Goal: Task Accomplishment & Management: Use online tool/utility

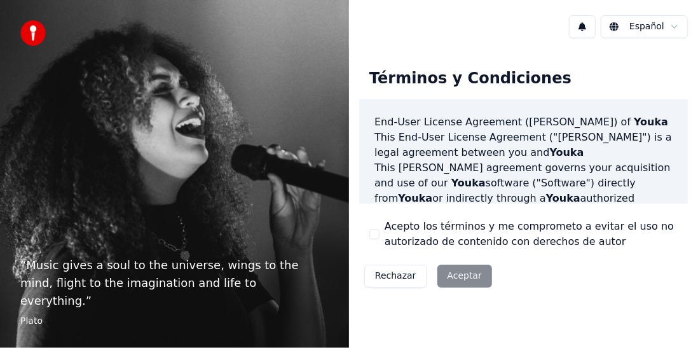
click at [466, 274] on div "Rechazar Aceptar" at bounding box center [428, 275] width 138 height 33
click at [452, 276] on div "Rechazar Aceptar" at bounding box center [428, 275] width 138 height 33
click at [426, 231] on label "Acepto los términos y me comprometo a evitar el uso no autorizado de contenido …" at bounding box center [530, 234] width 293 height 30
click at [379, 231] on button "Acepto los términos y me comprometo a evitar el uso no autorizado de contenido …" at bounding box center [374, 234] width 10 height 10
click at [443, 272] on button "Aceptar" at bounding box center [464, 275] width 55 height 23
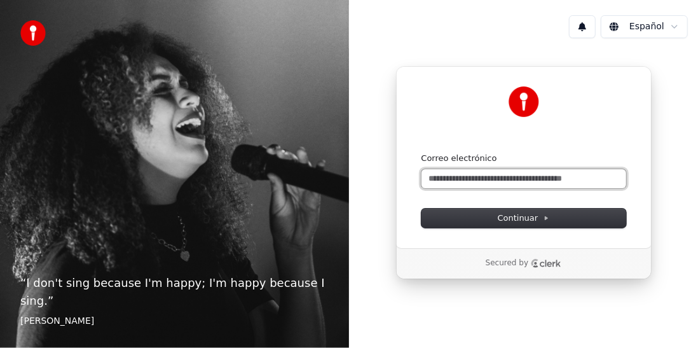
click at [508, 182] on input "Correo electrónico" at bounding box center [523, 178] width 205 height 19
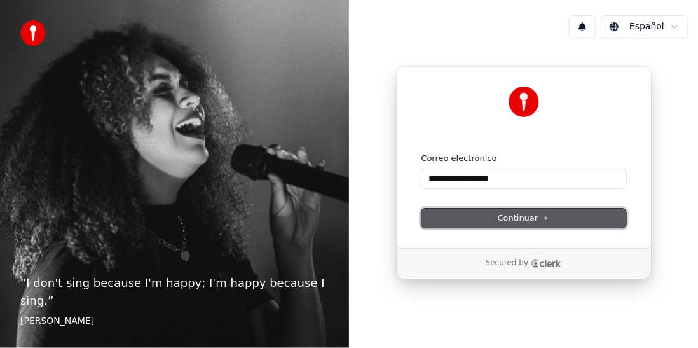
click at [514, 217] on span "Continuar" at bounding box center [523, 217] width 52 height 11
type input "**********"
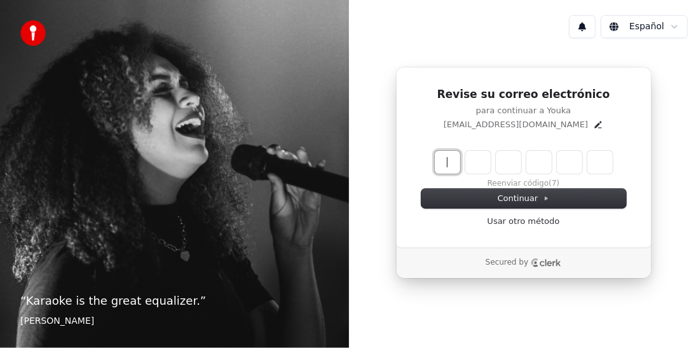
click at [447, 165] on input "Enter verification code" at bounding box center [536, 162] width 203 height 23
type input "******"
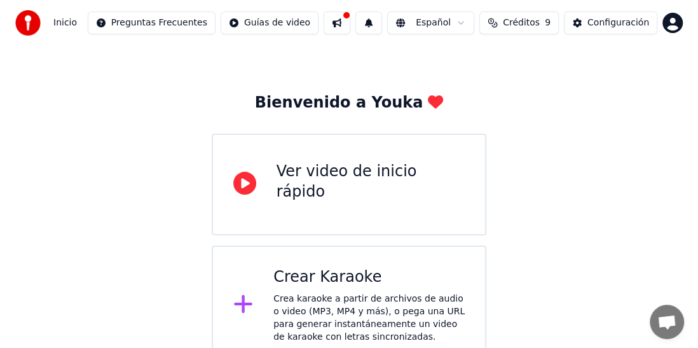
scroll to position [46, 0]
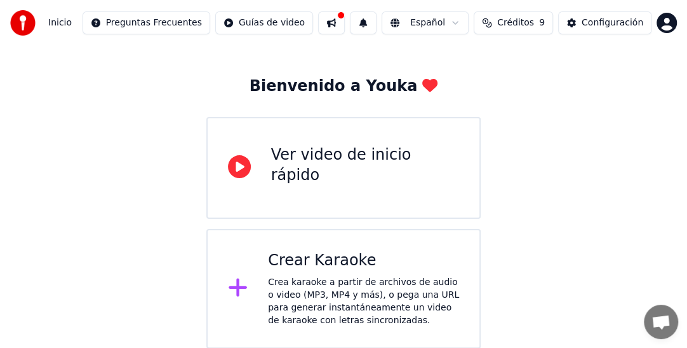
click at [278, 264] on div "Crear Karaoke" at bounding box center [363, 260] width 191 height 20
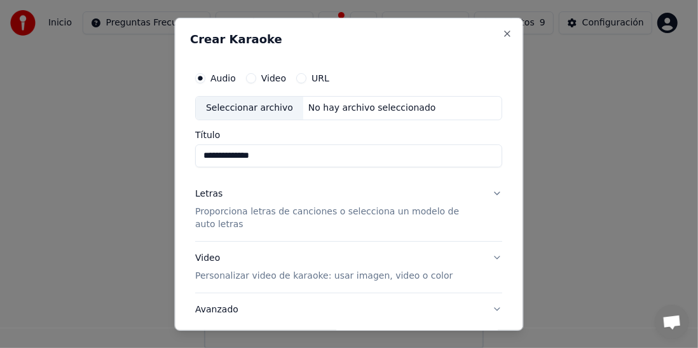
click at [204, 154] on input "**********" at bounding box center [349, 155] width 307 height 23
type input "**********"
click at [347, 210] on p "Proporciona letras de canciones o selecciona un modelo de auto letras" at bounding box center [339, 217] width 287 height 25
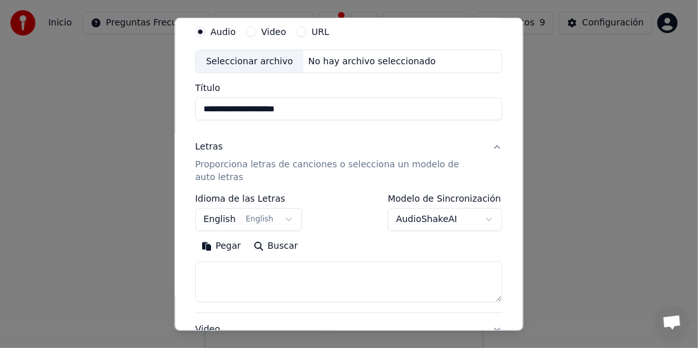
scroll to position [64, 0]
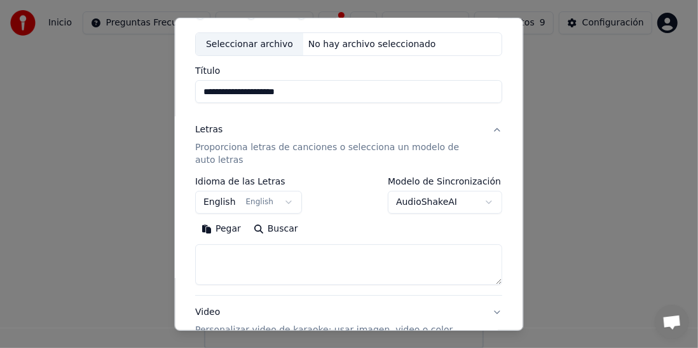
click at [280, 199] on button "English English" at bounding box center [249, 202] width 107 height 23
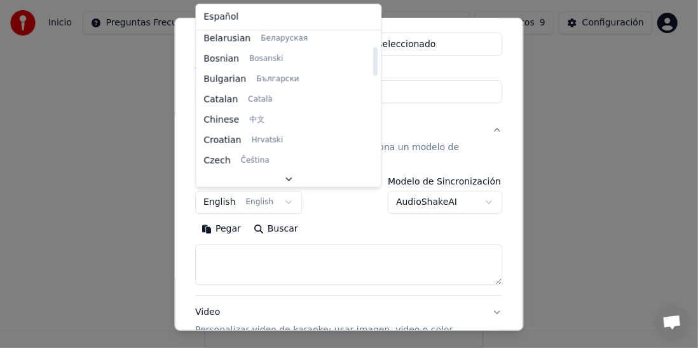
scroll to position [0, 0]
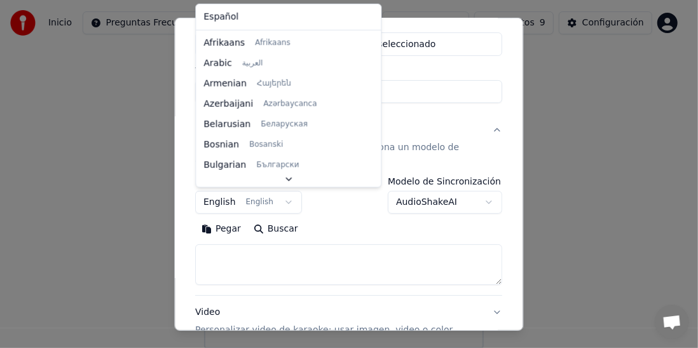
select select "**"
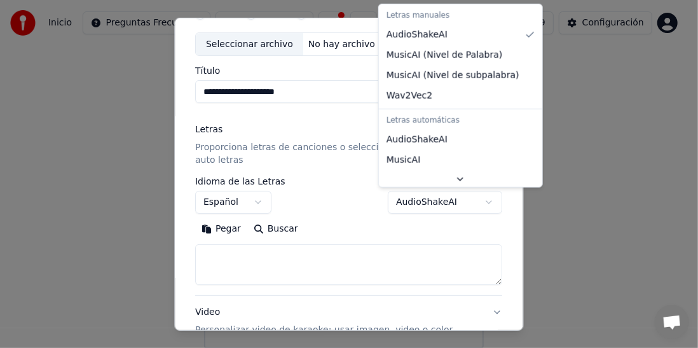
click at [479, 204] on body "**********" at bounding box center [343, 151] width 687 height 394
click at [478, 204] on body "**********" at bounding box center [343, 151] width 687 height 394
select select "**********"
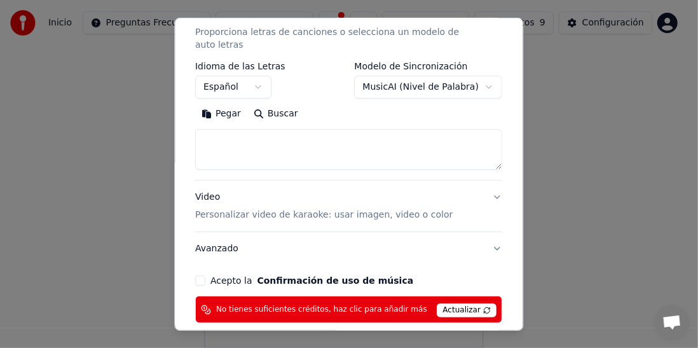
scroll to position [182, 0]
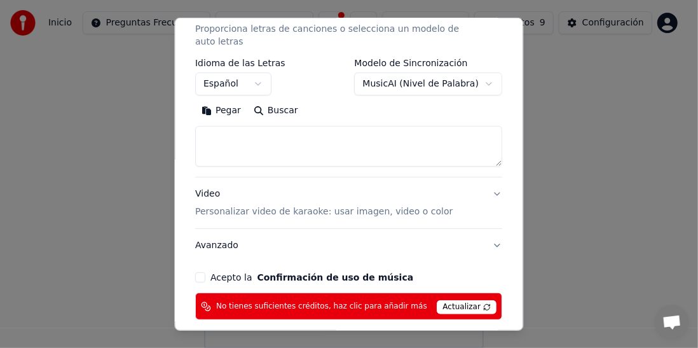
click at [311, 209] on p "Personalizar video de karaoke: usar imagen, video o color" at bounding box center [324, 211] width 257 height 13
click at [311, 209] on button "Video Personalizar video de karaoke: usar imagen, video o color" at bounding box center [349, 202] width 307 height 51
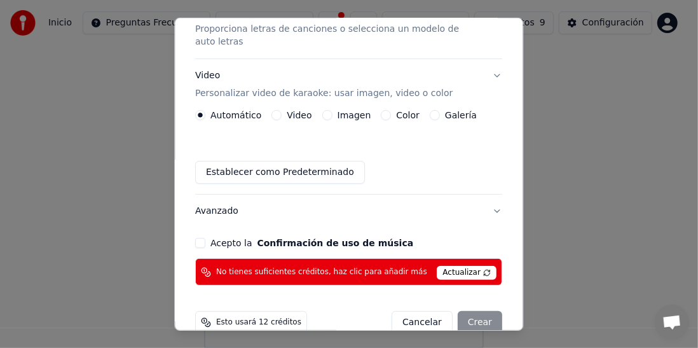
scroll to position [119, 0]
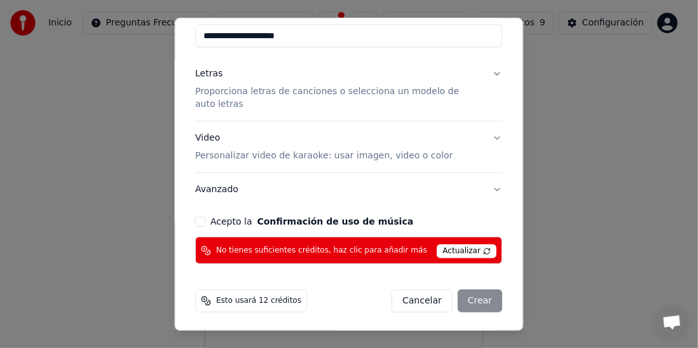
click at [202, 217] on button "Acepto la Confirmación de uso de música" at bounding box center [201, 221] width 10 height 10
click at [451, 250] on span "Actualizar" at bounding box center [467, 251] width 60 height 14
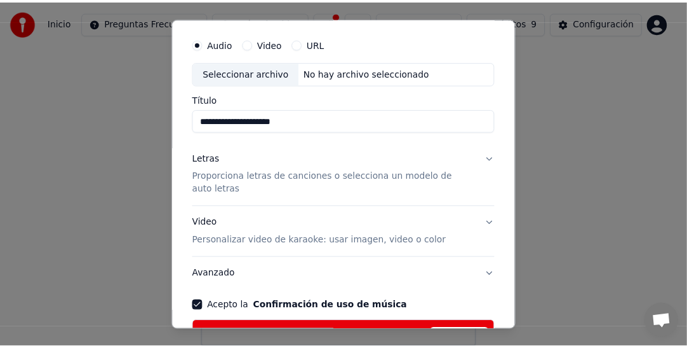
scroll to position [0, 0]
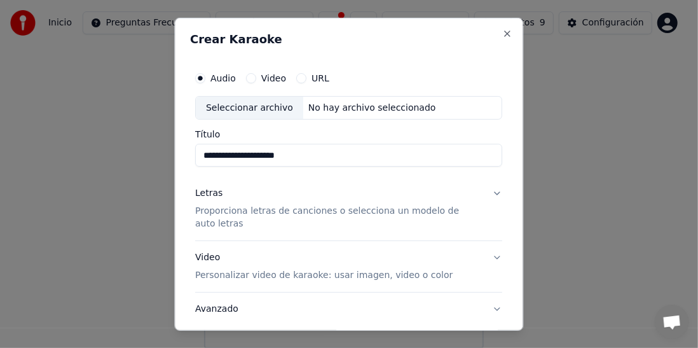
drag, startPoint x: 468, startPoint y: 24, endPoint x: 437, endPoint y: 64, distance: 50.3
click at [437, 64] on div "**********" at bounding box center [349, 173] width 349 height 313
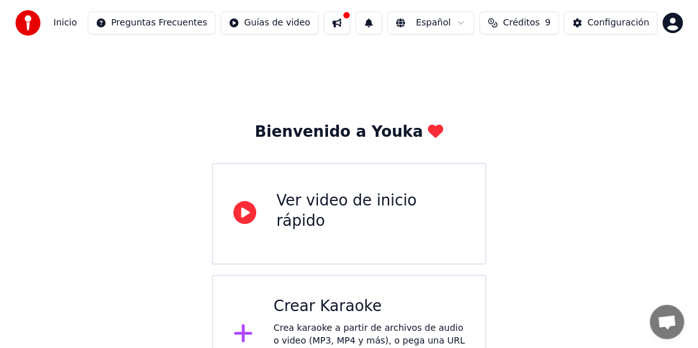
scroll to position [46, 0]
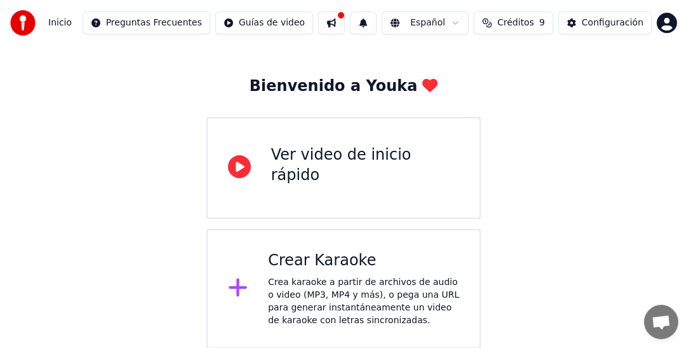
click at [304, 260] on div "Crear Karaoke" at bounding box center [363, 260] width 191 height 20
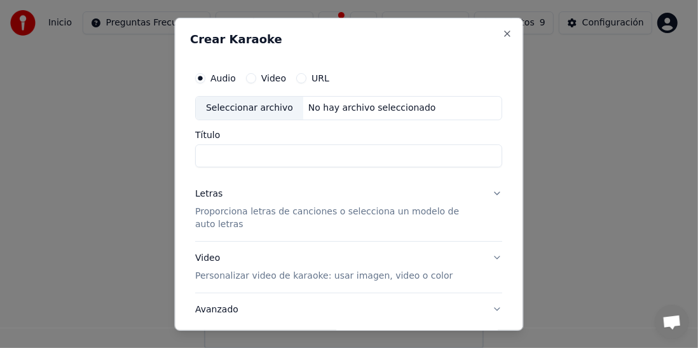
click at [249, 79] on button "Video" at bounding box center [251, 77] width 10 height 10
click at [255, 106] on div "Seleccionar archivo" at bounding box center [249, 107] width 107 height 23
click at [271, 112] on div "Seleccionar archivo" at bounding box center [249, 107] width 107 height 23
click at [349, 156] on input "Título" at bounding box center [349, 155] width 307 height 23
type input "*"
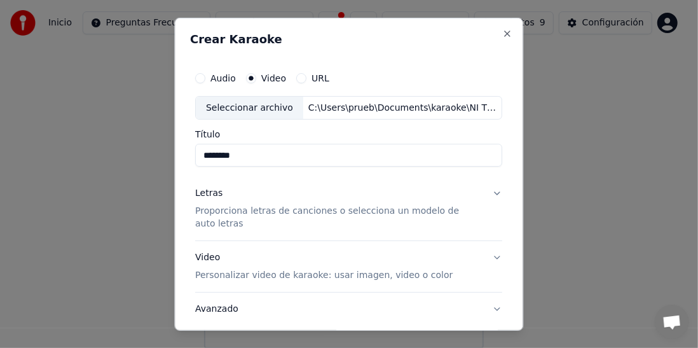
click at [218, 153] on input "********" at bounding box center [349, 155] width 307 height 23
click at [246, 155] on input "*******" at bounding box center [349, 155] width 307 height 23
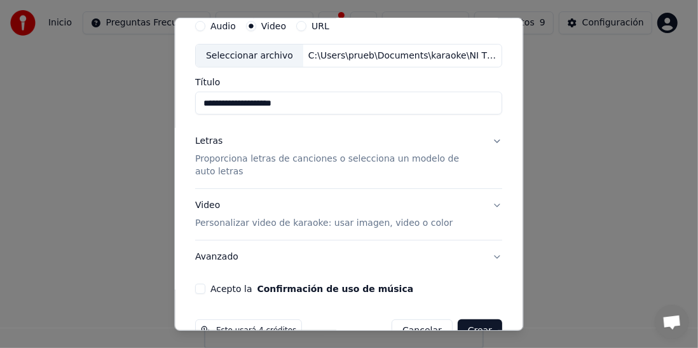
scroll to position [64, 0]
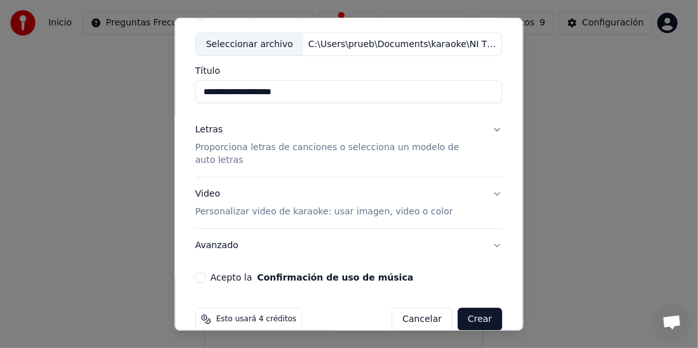
type input "**********"
click at [201, 275] on button "Acepto la Confirmación de uso de música" at bounding box center [201, 277] width 10 height 10
click at [487, 192] on button "Video Personalizar video de karaoke: usar imagen, video o color" at bounding box center [349, 202] width 307 height 51
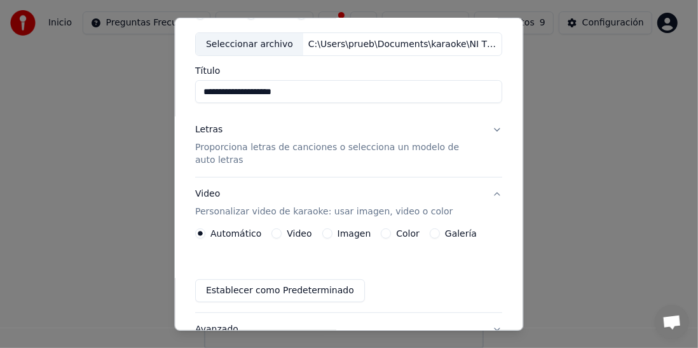
click at [400, 229] on label "Color" at bounding box center [408, 233] width 24 height 9
click at [391, 229] on button "Color" at bounding box center [386, 233] width 10 height 10
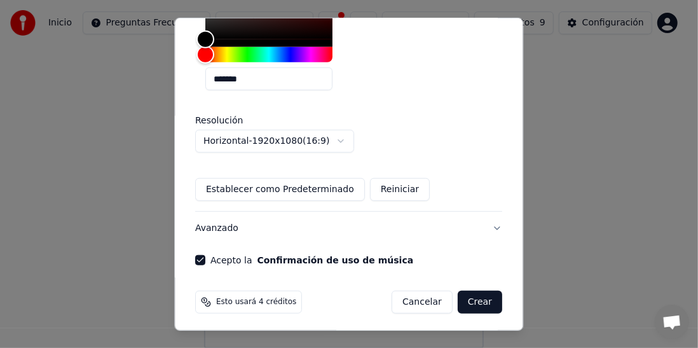
scroll to position [389, 0]
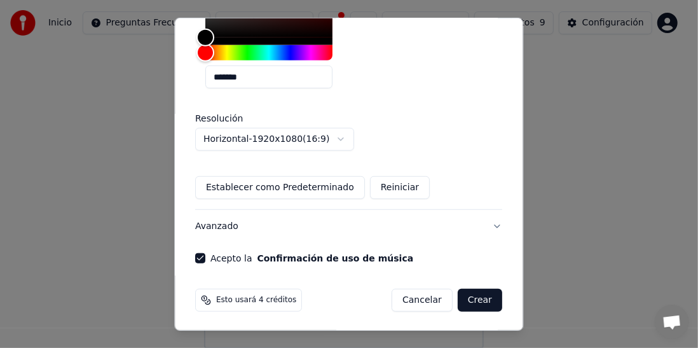
click at [304, 188] on button "Establecer como Predeterminado" at bounding box center [281, 187] width 170 height 23
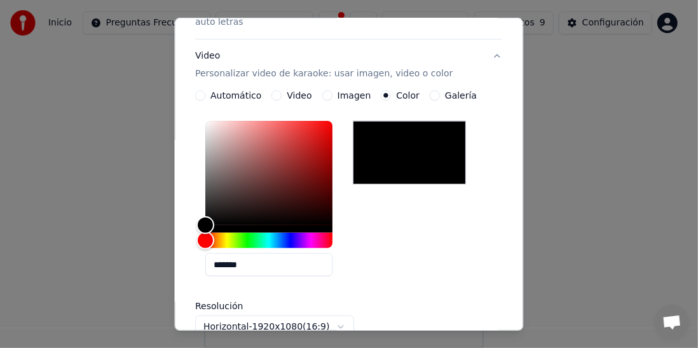
scroll to position [198, 0]
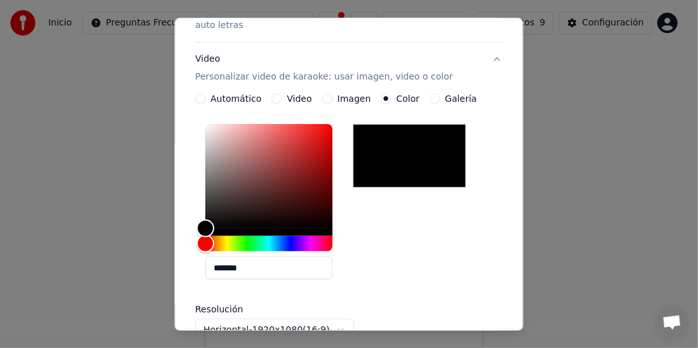
click at [487, 60] on button "Video Personalizar video de karaoke: usar imagen, video o color" at bounding box center [349, 68] width 307 height 51
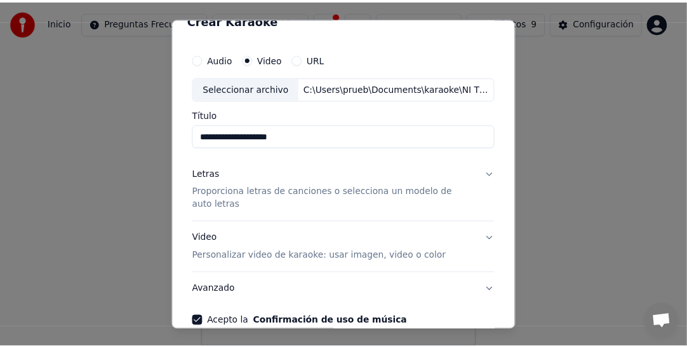
scroll to position [0, 0]
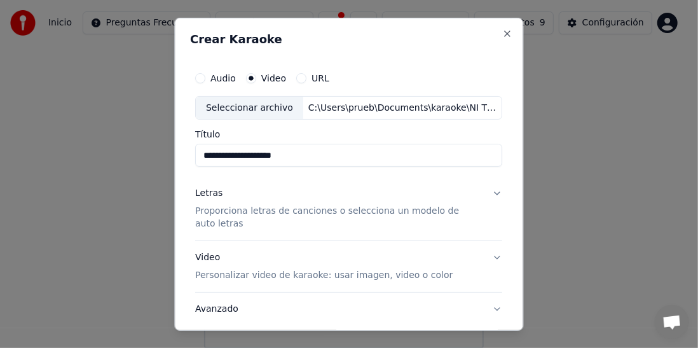
drag, startPoint x: 520, startPoint y: 156, endPoint x: 527, endPoint y: 88, distance: 67.7
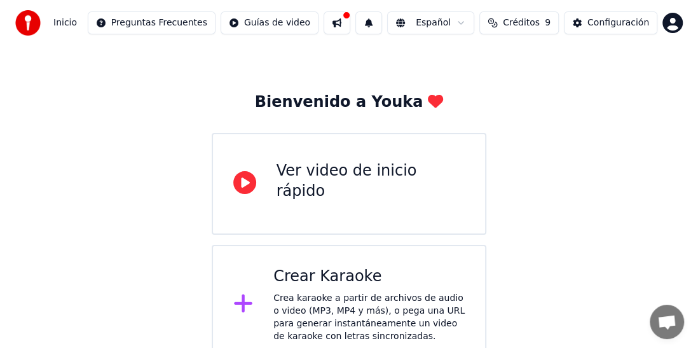
scroll to position [46, 0]
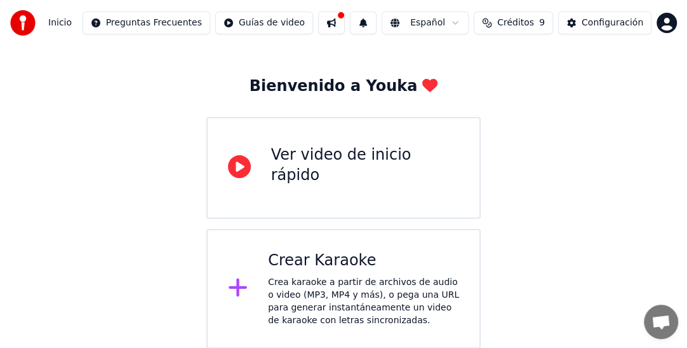
click at [341, 304] on div "Crea karaoke a partir de archivos de audio o video (MP3, MP4 y más), o pega una…" at bounding box center [363, 301] width 191 height 51
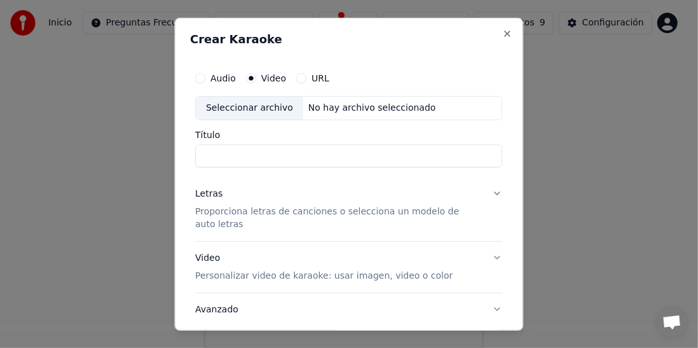
click at [248, 107] on div "Seleccionar archivo" at bounding box center [249, 107] width 107 height 23
drag, startPoint x: 270, startPoint y: 152, endPoint x: 96, endPoint y: 149, distance: 174.1
click at [96, 149] on body "**********" at bounding box center [343, 151] width 687 height 394
type input "**********"
click at [485, 259] on button "Video Personalizar video de karaoke: usar imagen, video o color" at bounding box center [349, 266] width 307 height 51
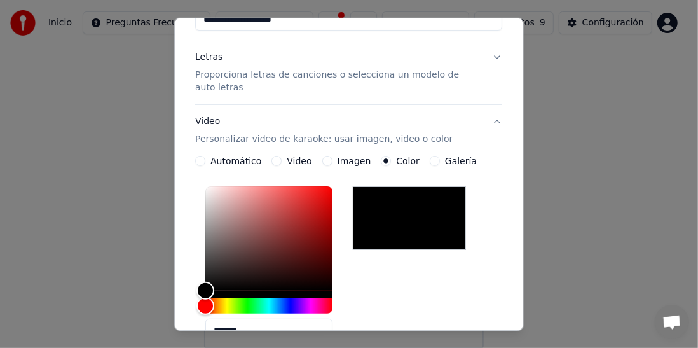
scroll to position [116, 0]
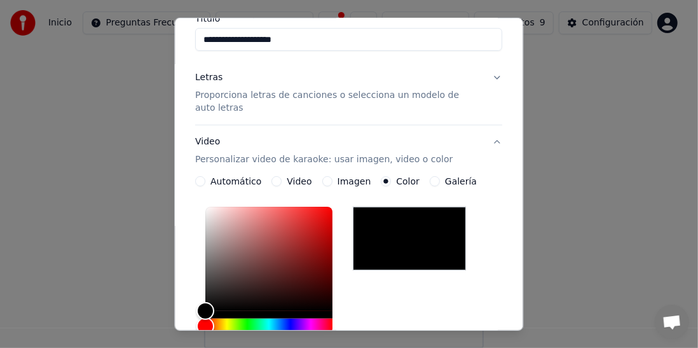
click at [483, 144] on button "Video Personalizar video de karaoke: usar imagen, video o color" at bounding box center [349, 150] width 307 height 51
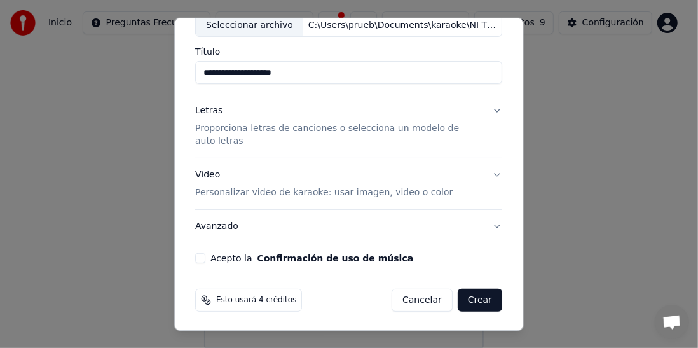
click at [236, 128] on p "Proporciona letras de canciones o selecciona un modelo de auto letras" at bounding box center [339, 134] width 287 height 25
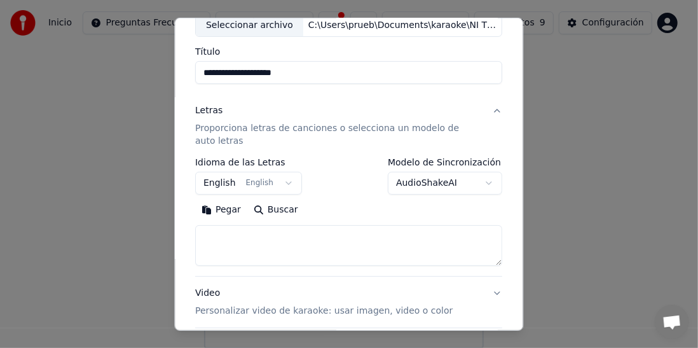
click at [220, 207] on button "Pegar" at bounding box center [222, 209] width 52 height 20
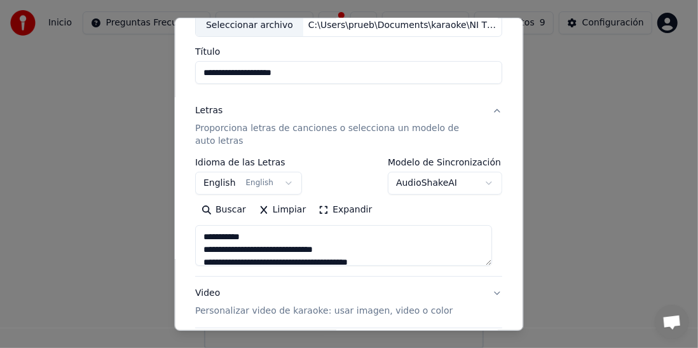
type textarea "**********"
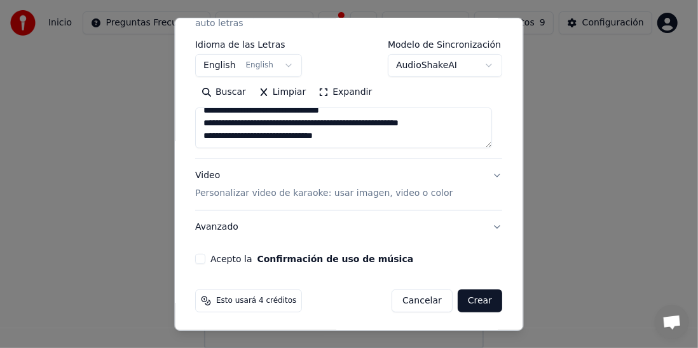
scroll to position [201, 0]
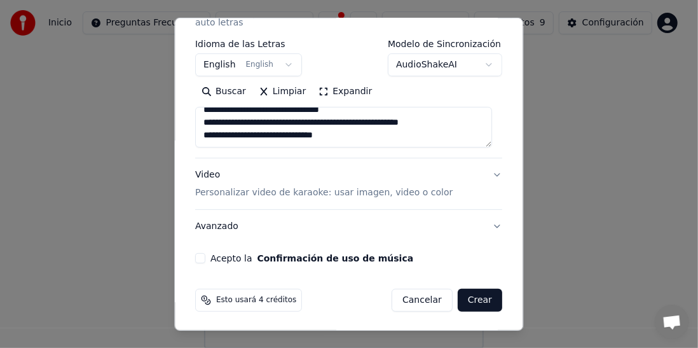
click at [198, 255] on button "Acepto la Confirmación de uso de música" at bounding box center [201, 258] width 10 height 10
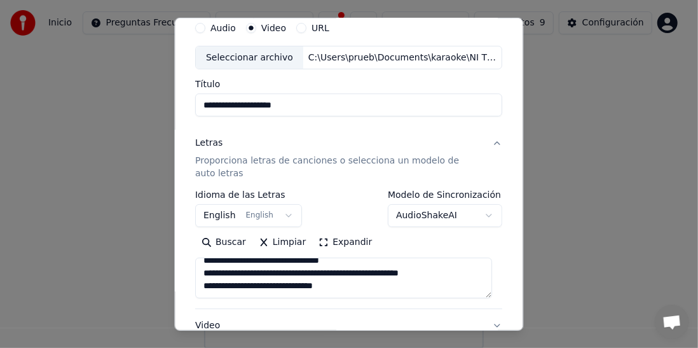
scroll to position [0, 0]
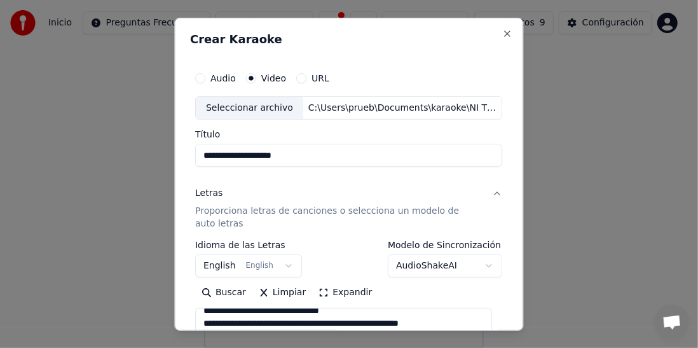
click at [262, 108] on div "Seleccionar archivo" at bounding box center [249, 107] width 107 height 23
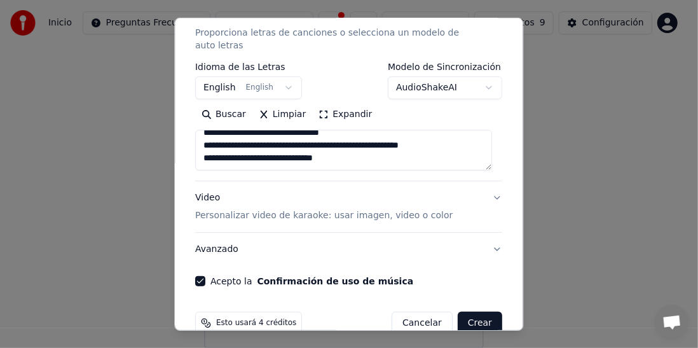
scroll to position [201, 0]
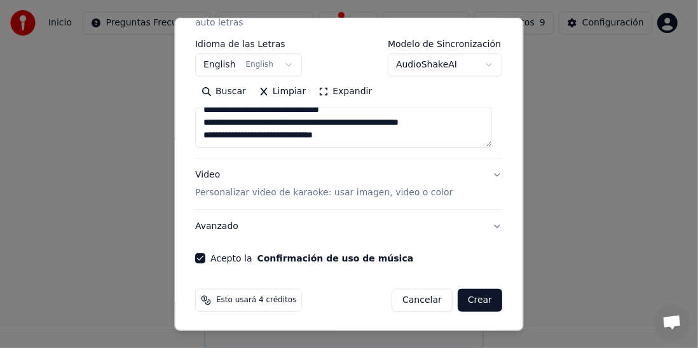
click at [480, 295] on button "Crear" at bounding box center [479, 299] width 44 height 23
select select "**"
type textarea "**********"
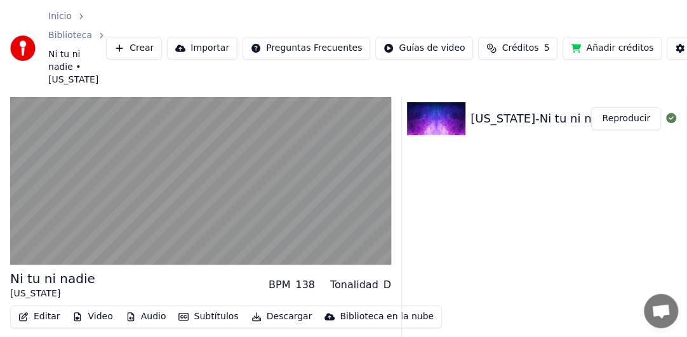
scroll to position [64, 0]
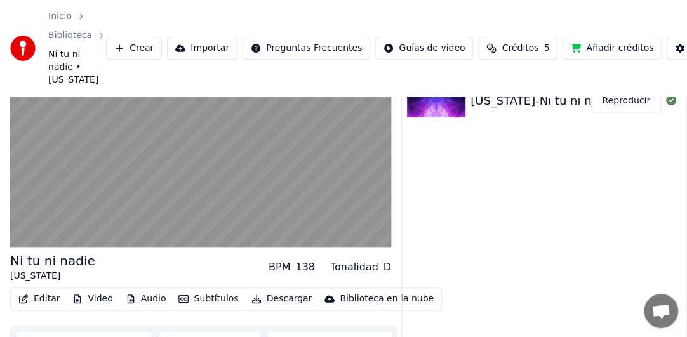
click at [368, 269] on div "Tonalidad" at bounding box center [354, 267] width 48 height 15
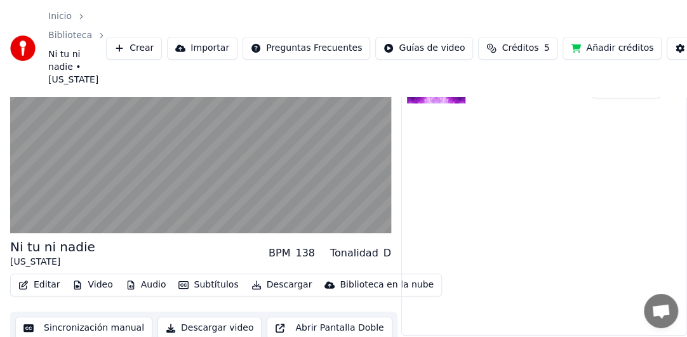
scroll to position [85, 0]
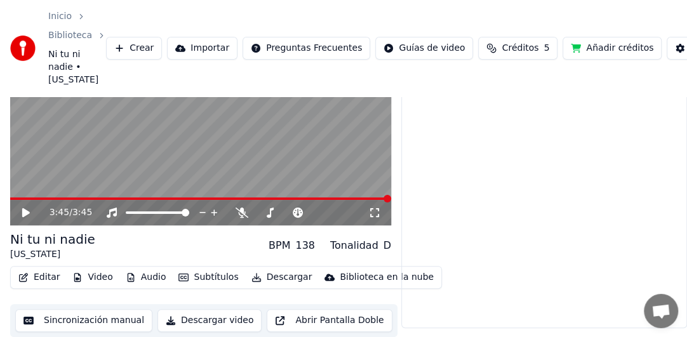
click at [202, 278] on button "Subtítulos" at bounding box center [208, 278] width 70 height 18
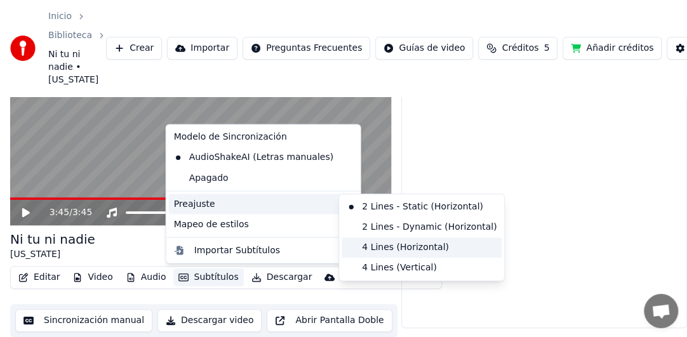
click at [389, 250] on div "4 Lines (Horizontal)" at bounding box center [422, 248] width 160 height 20
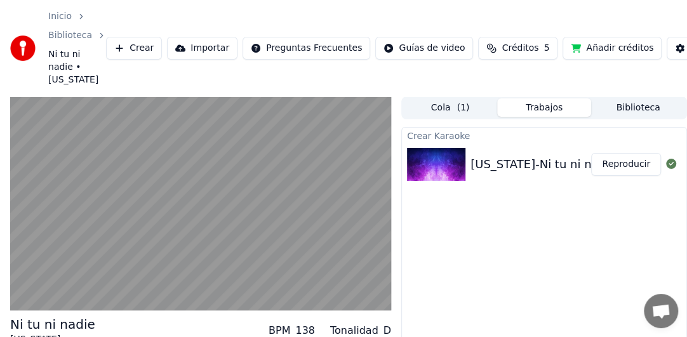
scroll to position [64, 0]
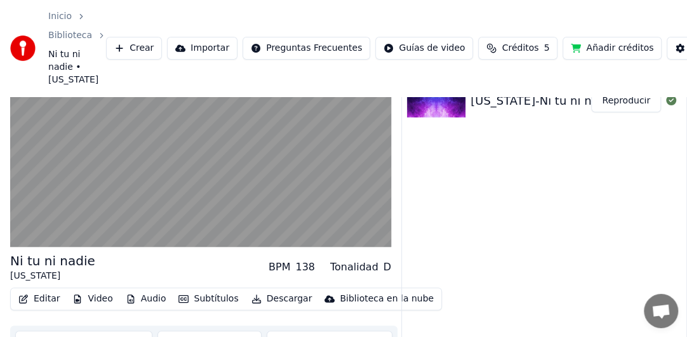
click at [367, 268] on div "Tonalidad" at bounding box center [354, 267] width 48 height 15
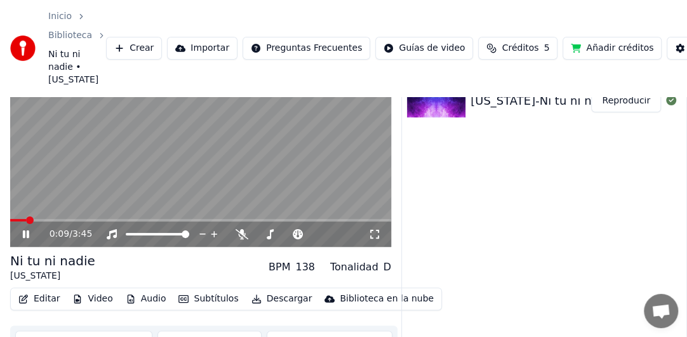
click at [24, 235] on icon at bounding box center [26, 235] width 6 height 8
click at [10, 220] on span at bounding box center [14, 221] width 8 height 8
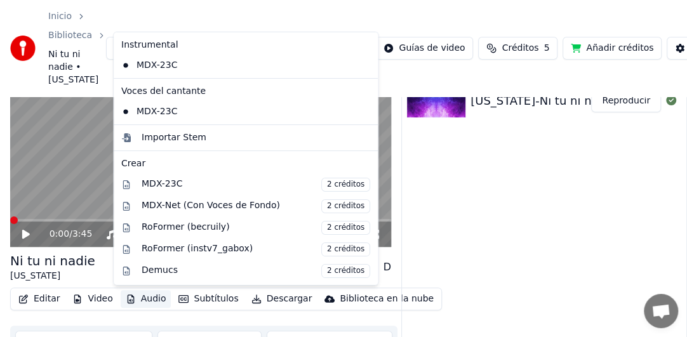
click at [140, 300] on button "Audio" at bounding box center [146, 299] width 51 height 18
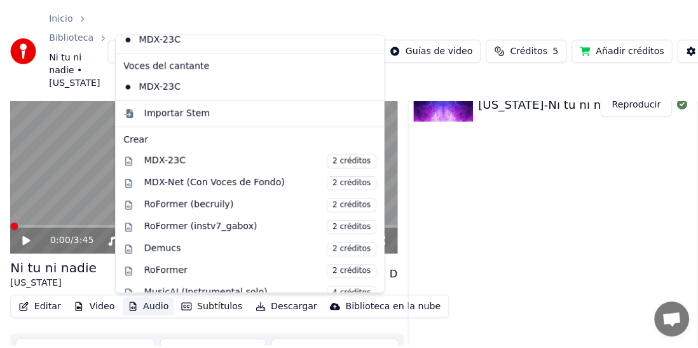
scroll to position [0, 0]
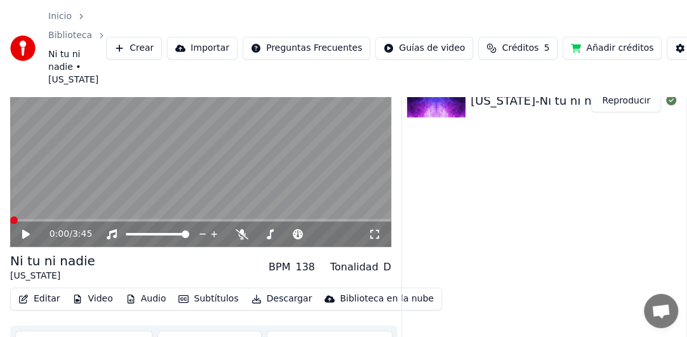
click at [443, 193] on div "Crear Karaoke Alaska-Ni tu ni nadie Reproducir" at bounding box center [545, 207] width 286 height 287
click at [90, 301] on button "Video" at bounding box center [92, 299] width 50 height 18
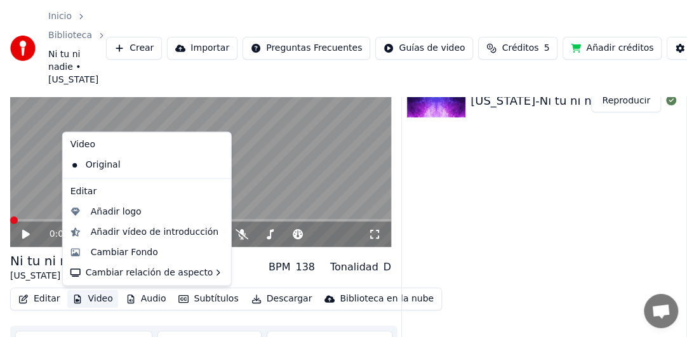
click at [94, 316] on div "Editar Video Audio Subtítulos Descargar Biblioteca en la nube Sincronización ma…" at bounding box center [200, 323] width 381 height 71
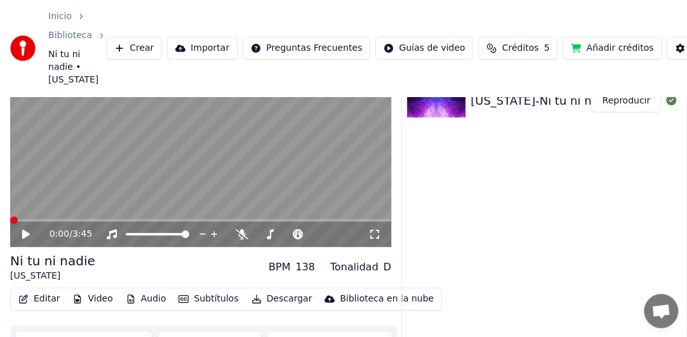
click at [51, 301] on button "Editar" at bounding box center [38, 299] width 51 height 18
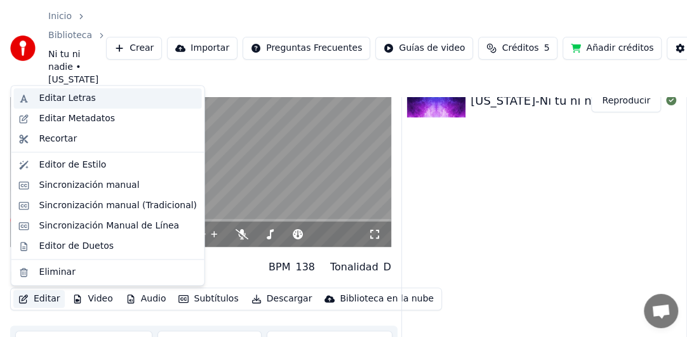
click at [69, 103] on div "Editar Letras" at bounding box center [67, 98] width 57 height 13
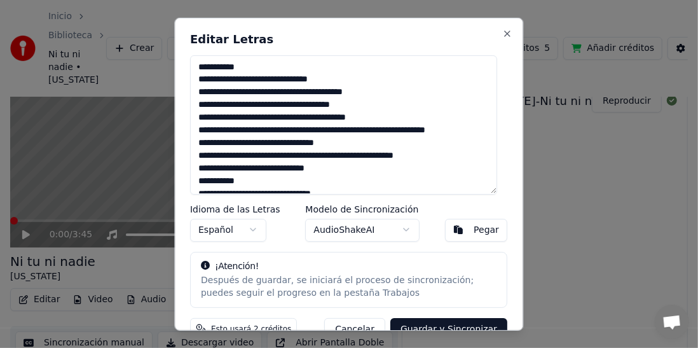
click at [218, 168] on textarea at bounding box center [344, 124] width 307 height 139
click at [219, 169] on textarea at bounding box center [344, 124] width 307 height 139
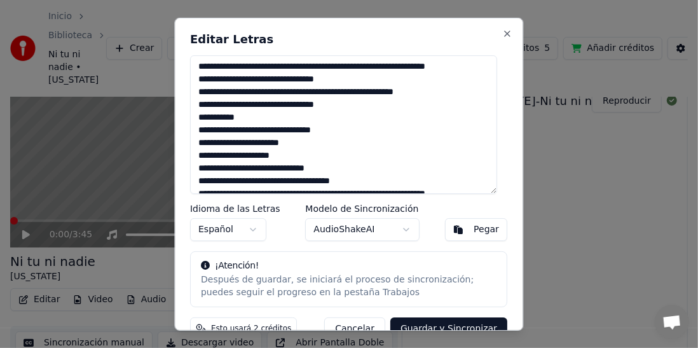
scroll to position [127, 0]
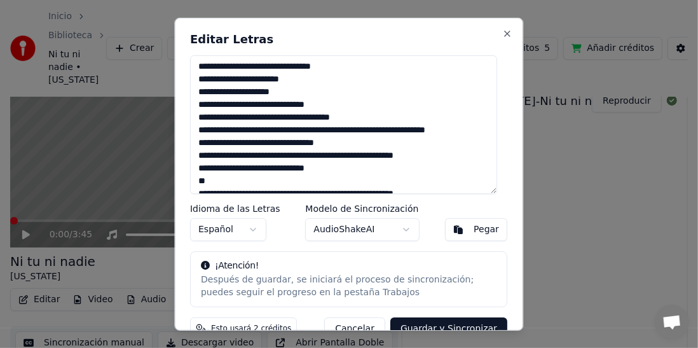
click at [217, 169] on textarea at bounding box center [344, 124] width 307 height 139
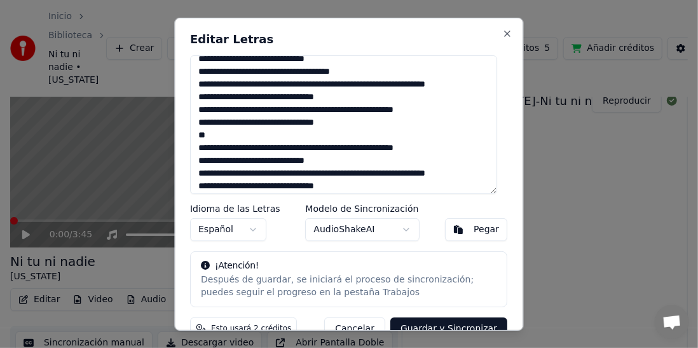
scroll to position [191, 0]
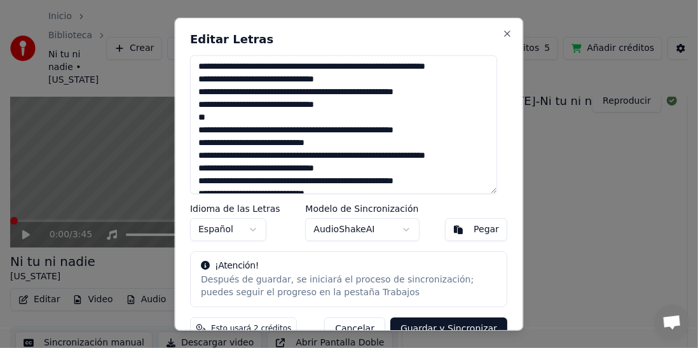
click at [220, 142] on textarea at bounding box center [344, 124] width 307 height 139
click at [219, 142] on textarea at bounding box center [344, 124] width 307 height 139
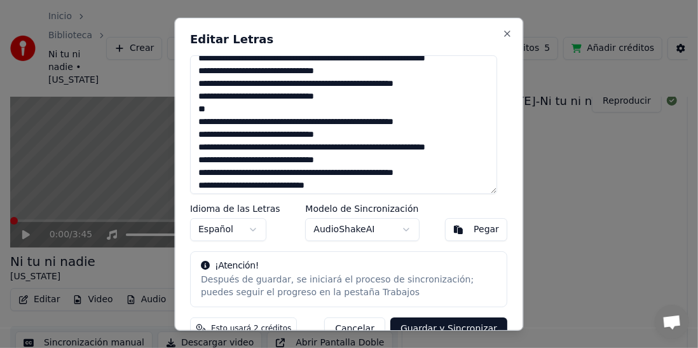
scroll to position [201, 0]
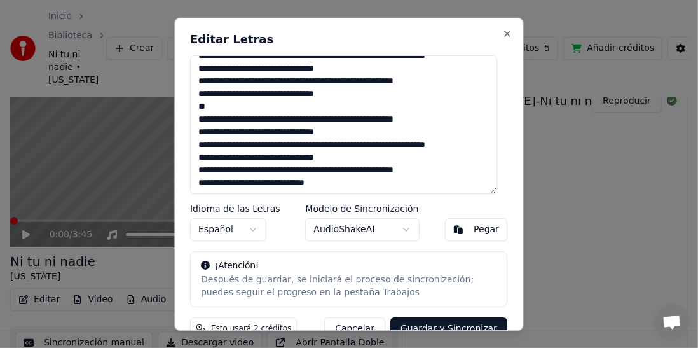
click at [219, 183] on textarea at bounding box center [344, 124] width 307 height 139
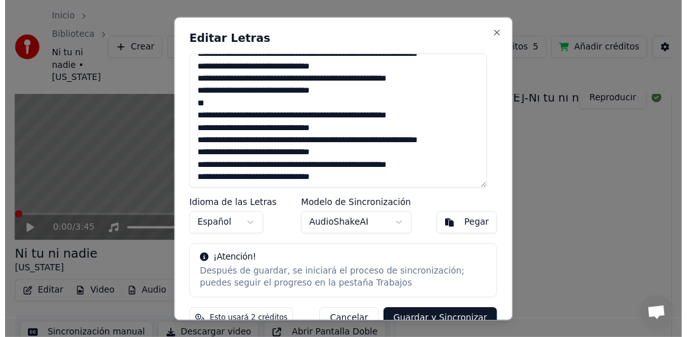
scroll to position [24, 0]
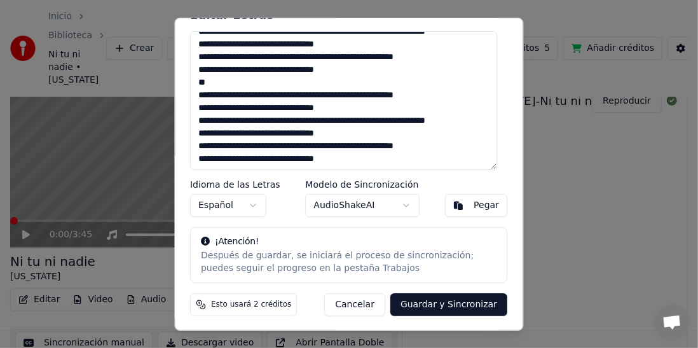
type textarea "**********"
click at [431, 303] on button "Guardar y Sincronizar" at bounding box center [448, 304] width 117 height 23
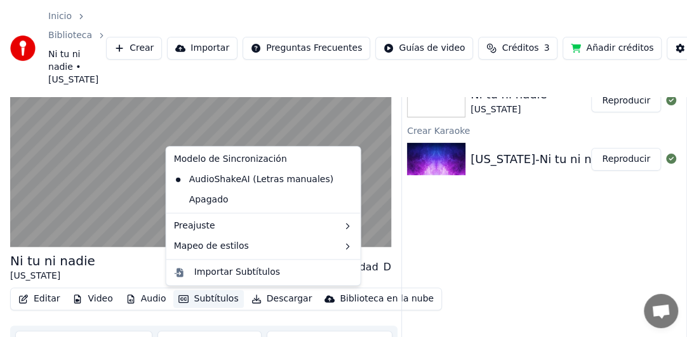
click at [196, 300] on button "Subtítulos" at bounding box center [208, 299] width 70 height 18
click at [196, 301] on button "Subtítulos" at bounding box center [208, 299] width 70 height 18
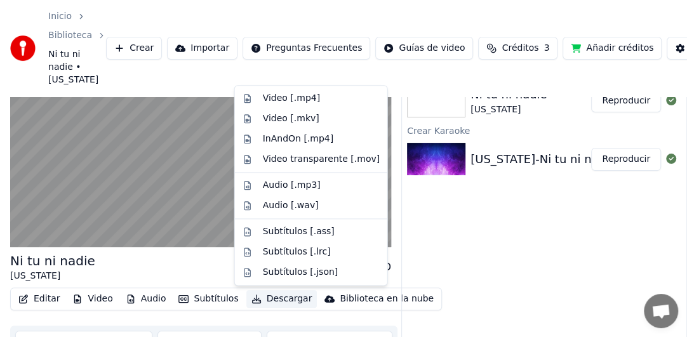
click at [527, 211] on div "Sincronizar Letras Ni tu ni nadie Alaska Reproducir Crear Karaoke Alaska-Ni tu …" at bounding box center [545, 207] width 286 height 287
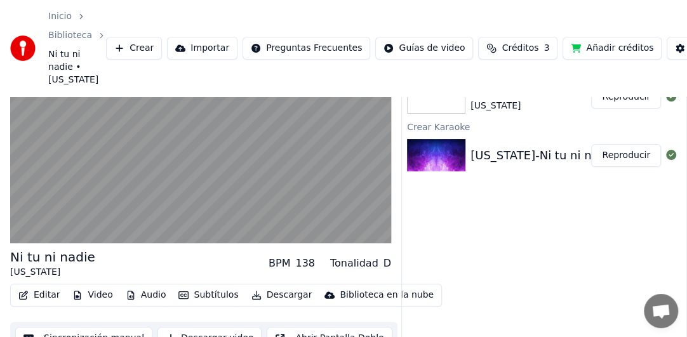
scroll to position [85, 0]
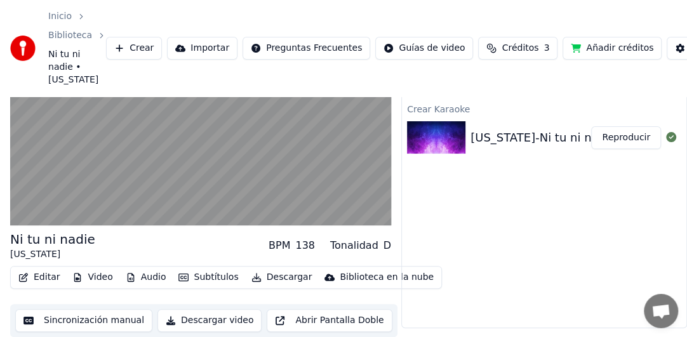
click at [194, 321] on button "Descargar video" at bounding box center [210, 320] width 104 height 23
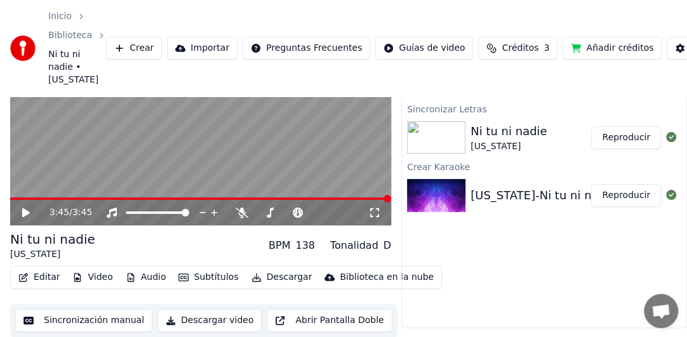
click at [341, 278] on div "Biblioteca en la nube" at bounding box center [387, 277] width 94 height 13
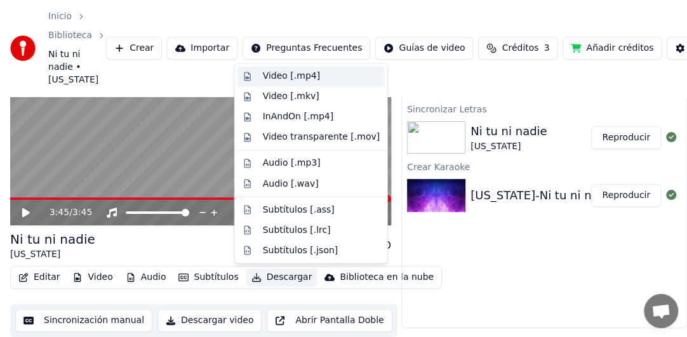
click at [285, 78] on div "Video [.mp4]" at bounding box center [291, 76] width 57 height 13
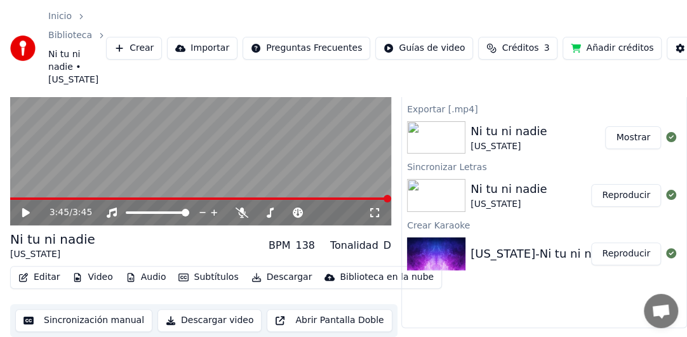
click at [638, 138] on button "Mostrar" at bounding box center [633, 137] width 56 height 23
